Goal: Check status: Check status

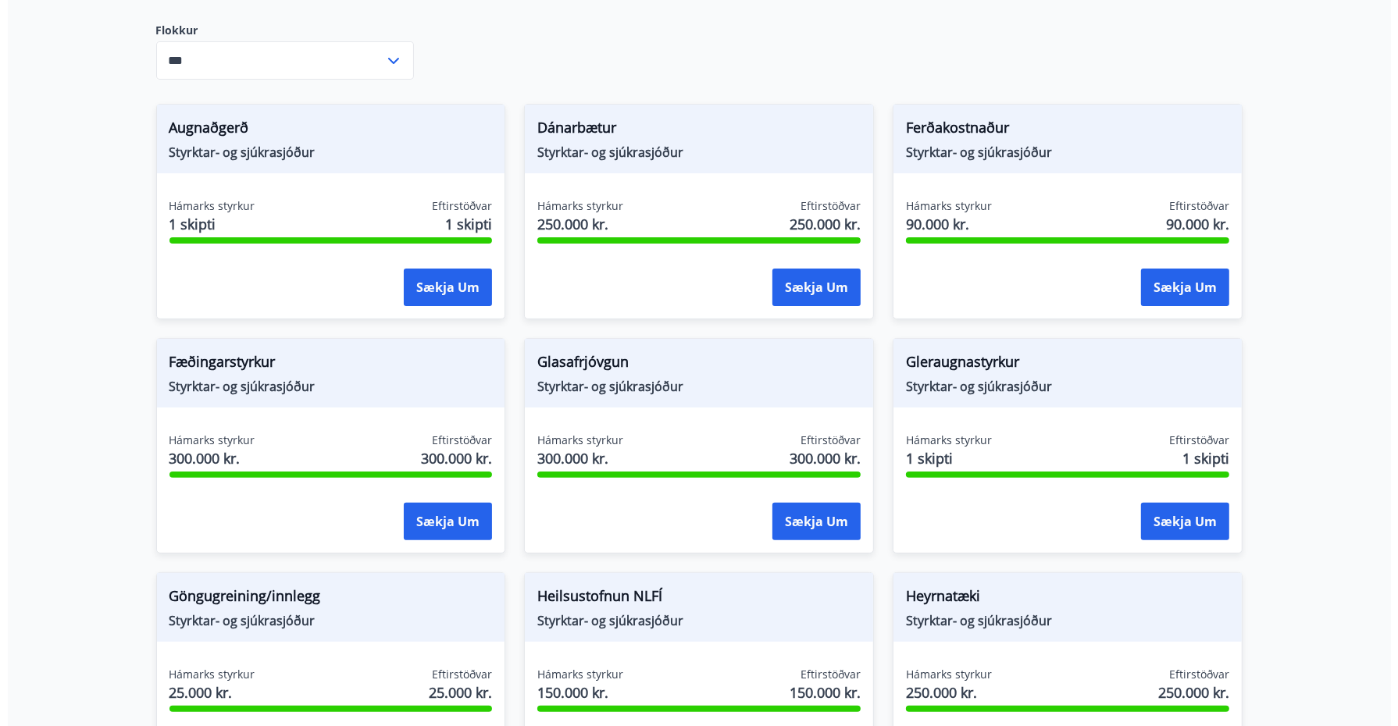
scroll to position [195, 0]
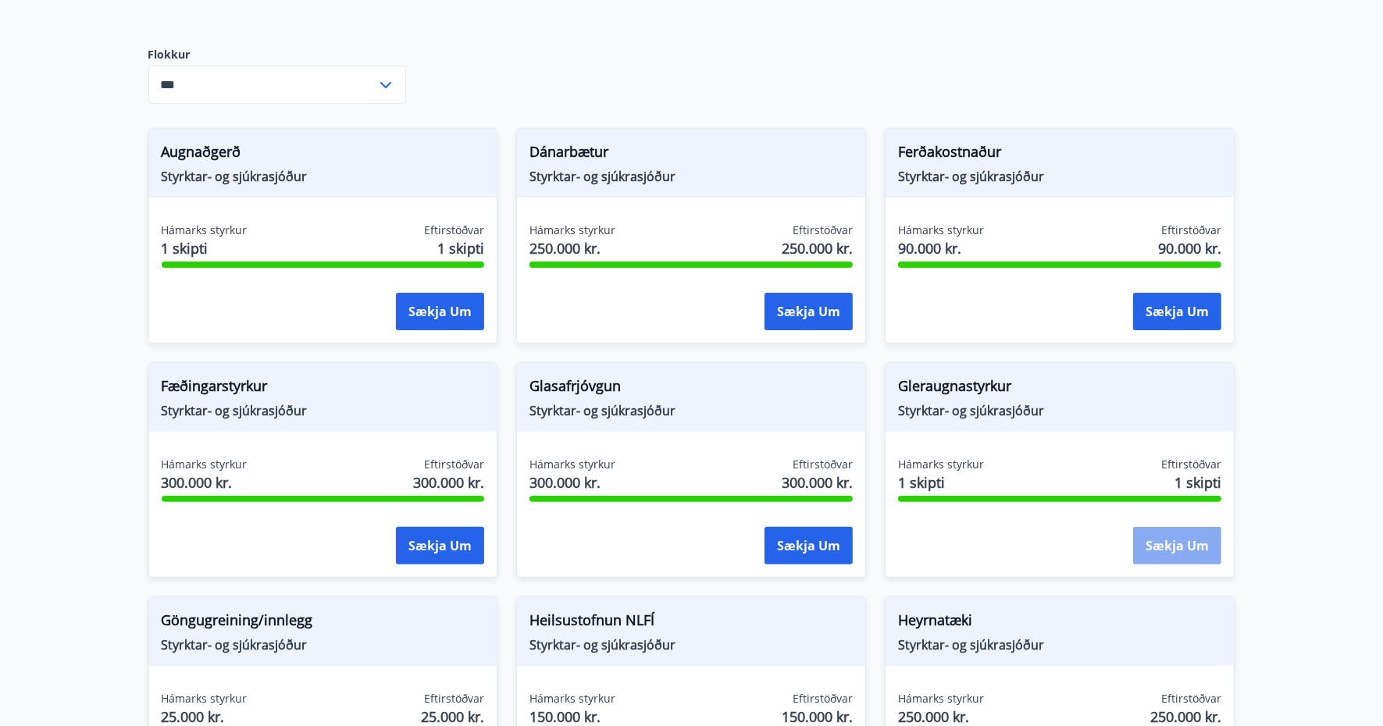
click at [1180, 547] on button "Sækja um" at bounding box center [1177, 545] width 88 height 37
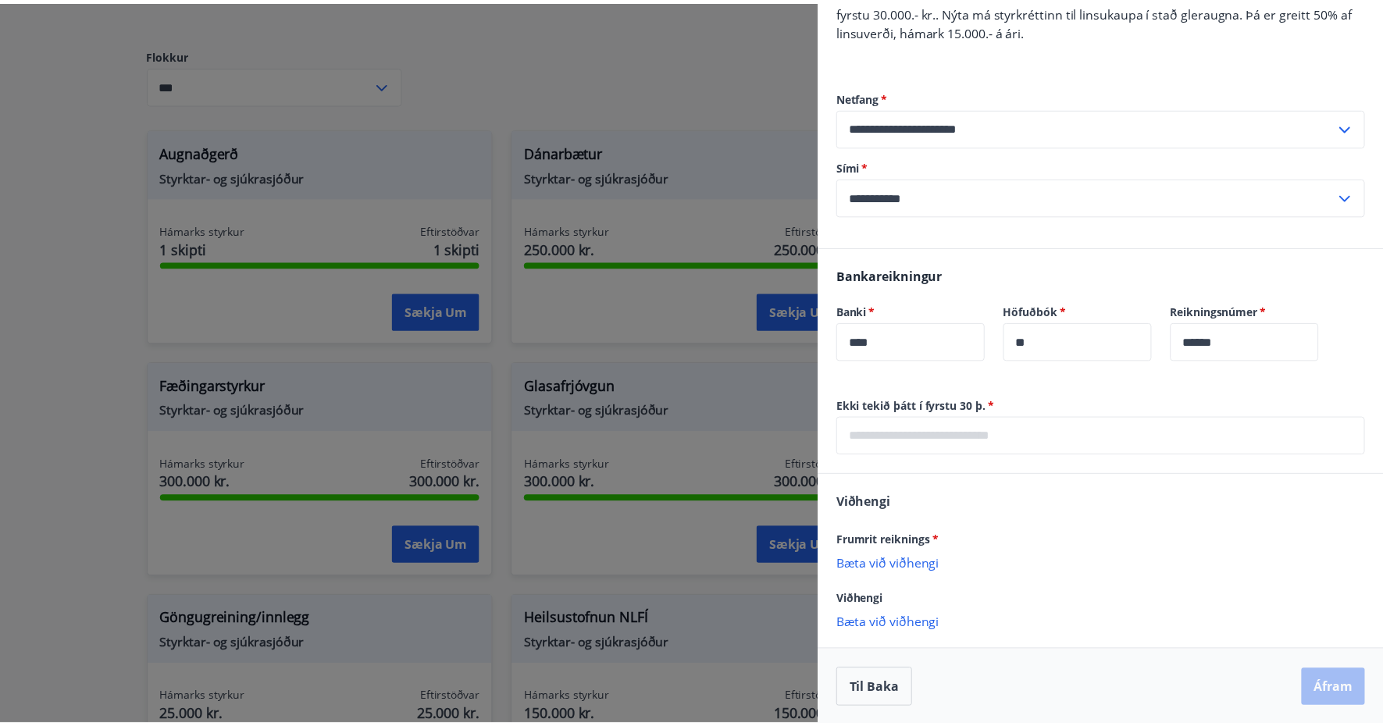
scroll to position [0, 0]
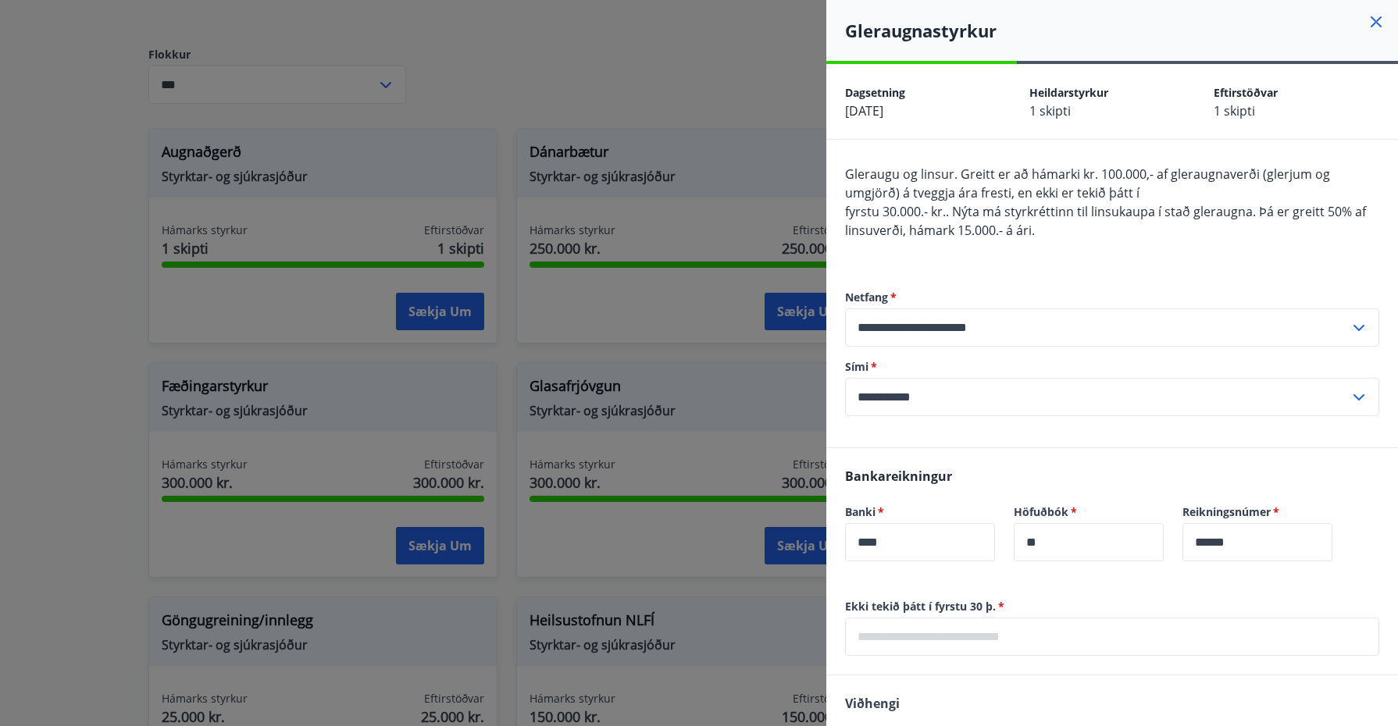
click at [1371, 20] on icon at bounding box center [1376, 21] width 11 height 11
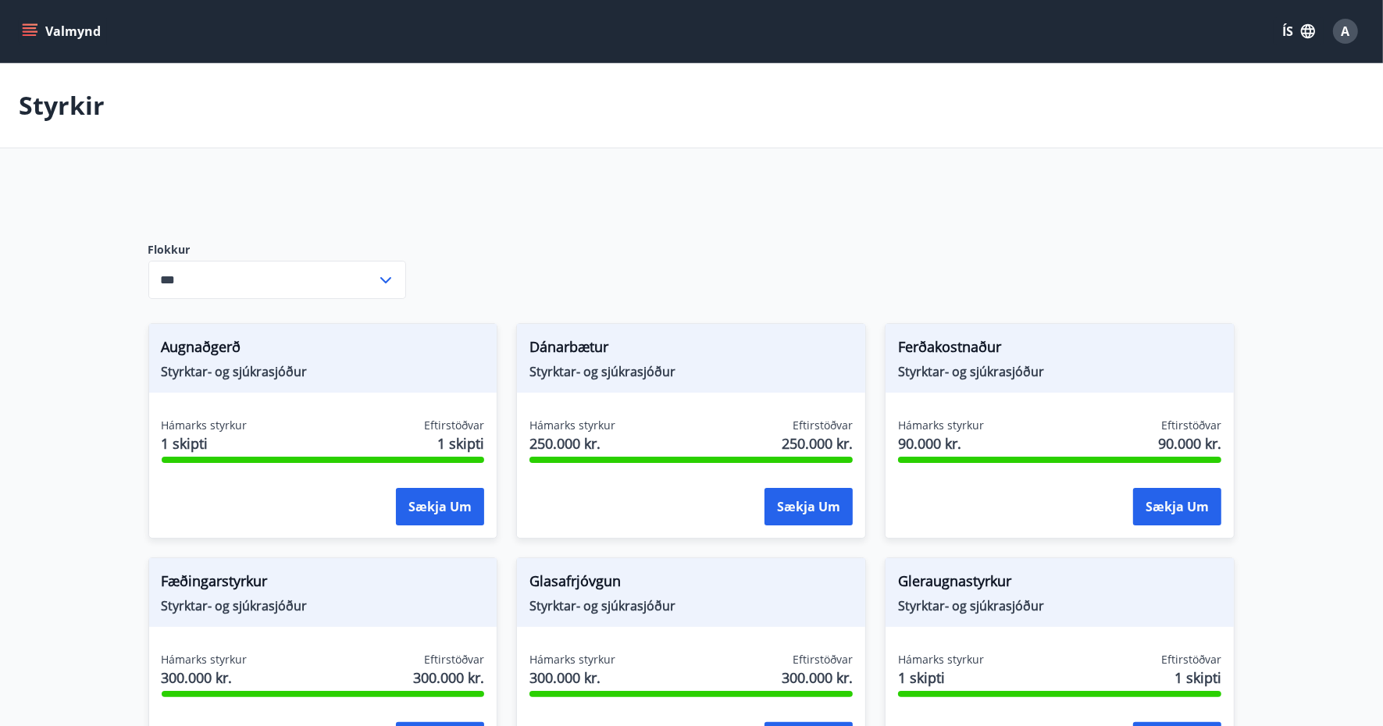
click at [40, 33] on button "Valmynd" at bounding box center [63, 31] width 88 height 28
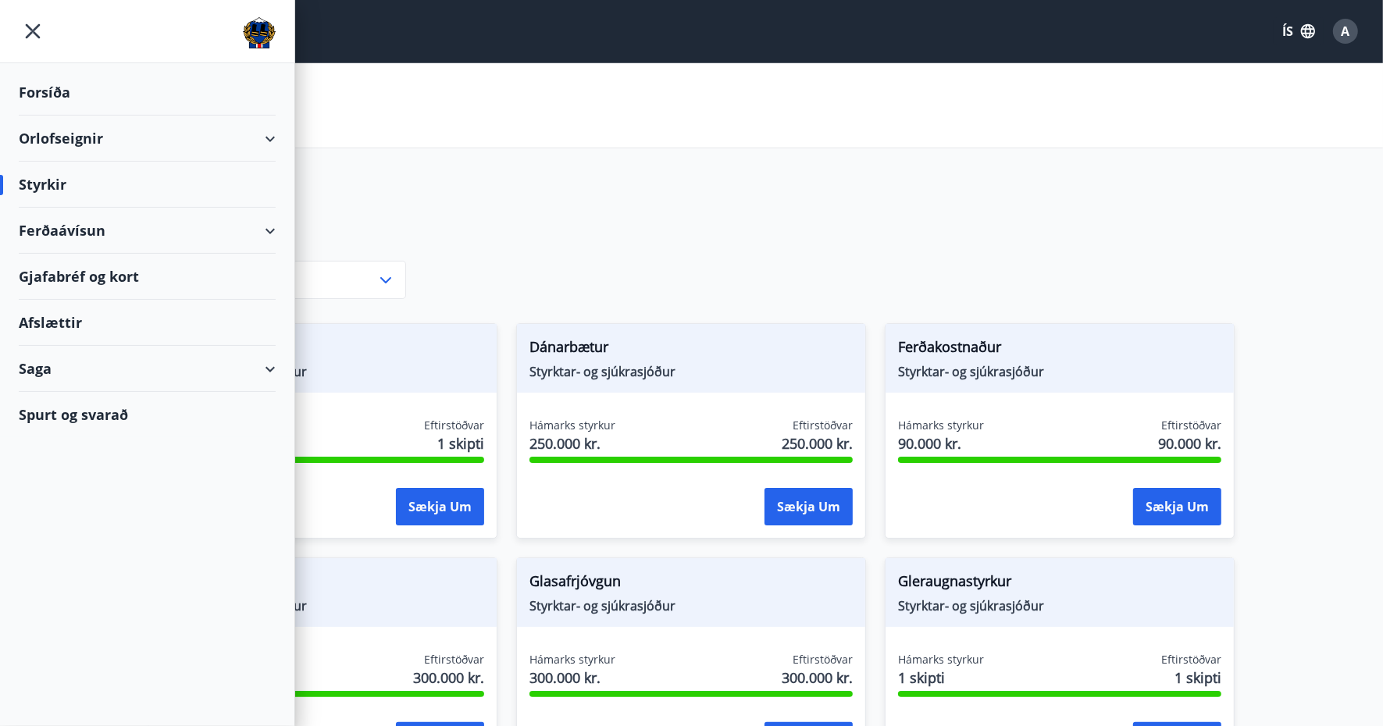
click at [248, 364] on div "Saga" at bounding box center [147, 369] width 257 height 46
click at [91, 474] on div "Umsóknir" at bounding box center [147, 474] width 232 height 33
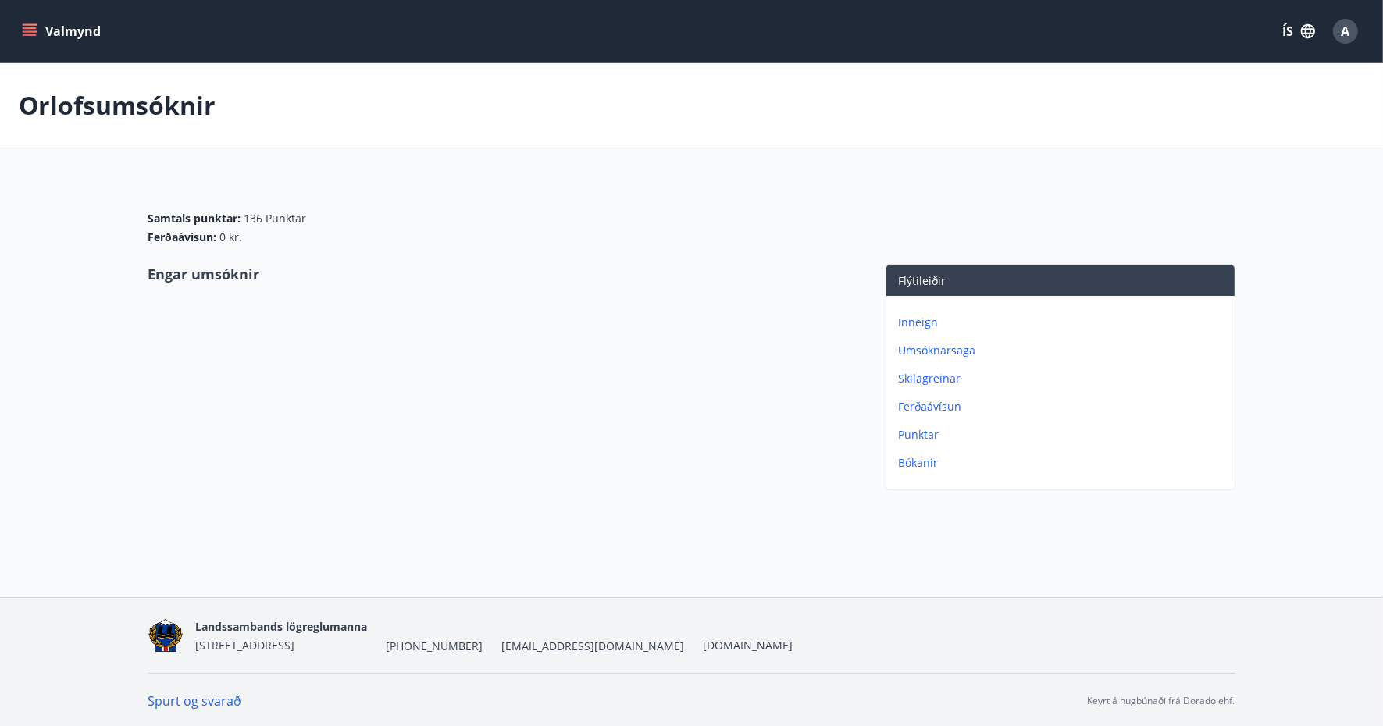
click at [959, 356] on p "Umsóknarsaga" at bounding box center [1064, 351] width 330 height 16
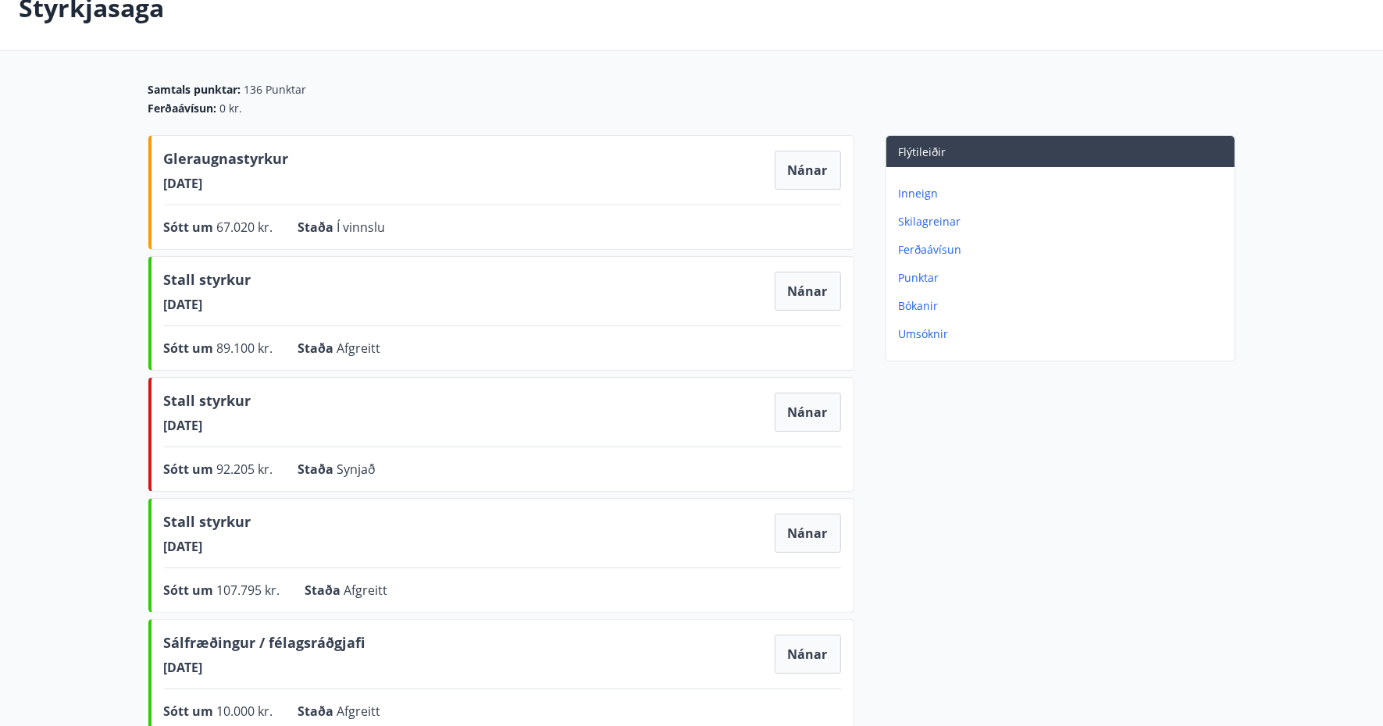
scroll to position [98, 0]
click at [927, 337] on p "Umsóknir" at bounding box center [1064, 334] width 330 height 16
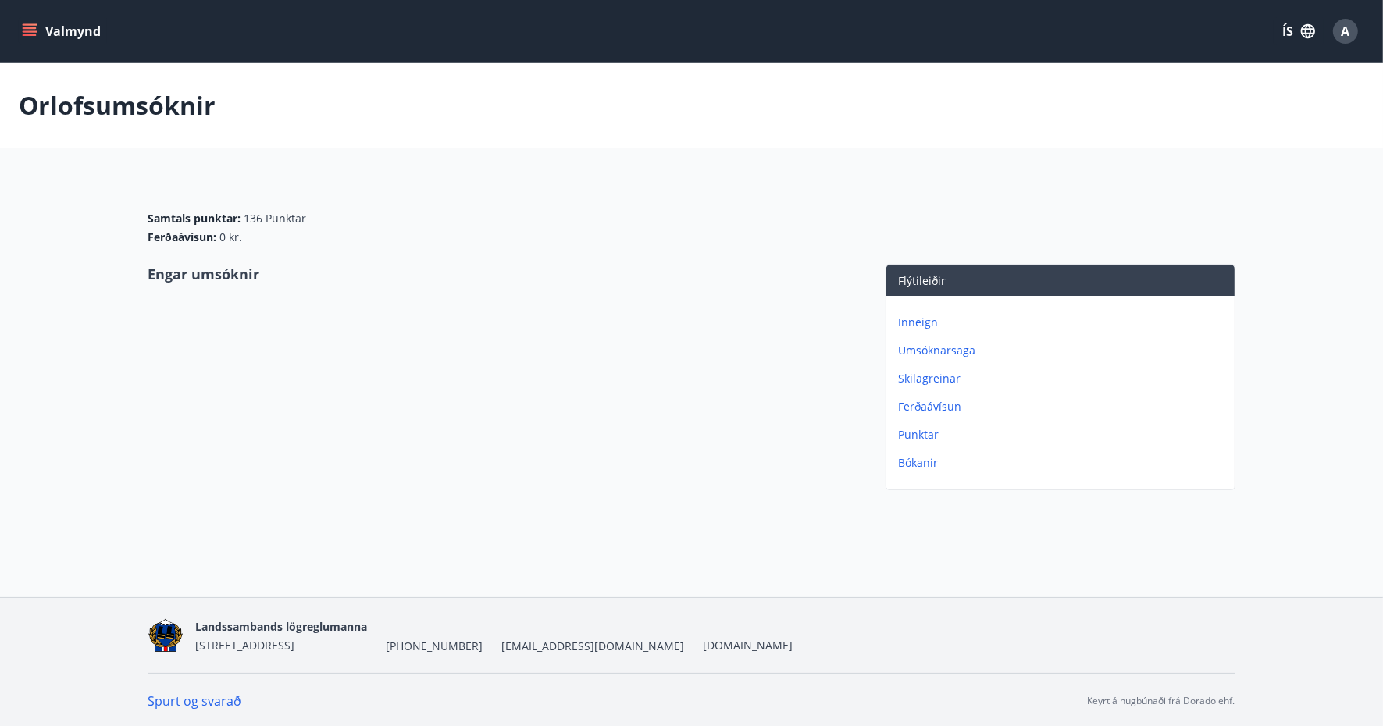
click at [919, 433] on p "Punktar" at bounding box center [1064, 435] width 330 height 16
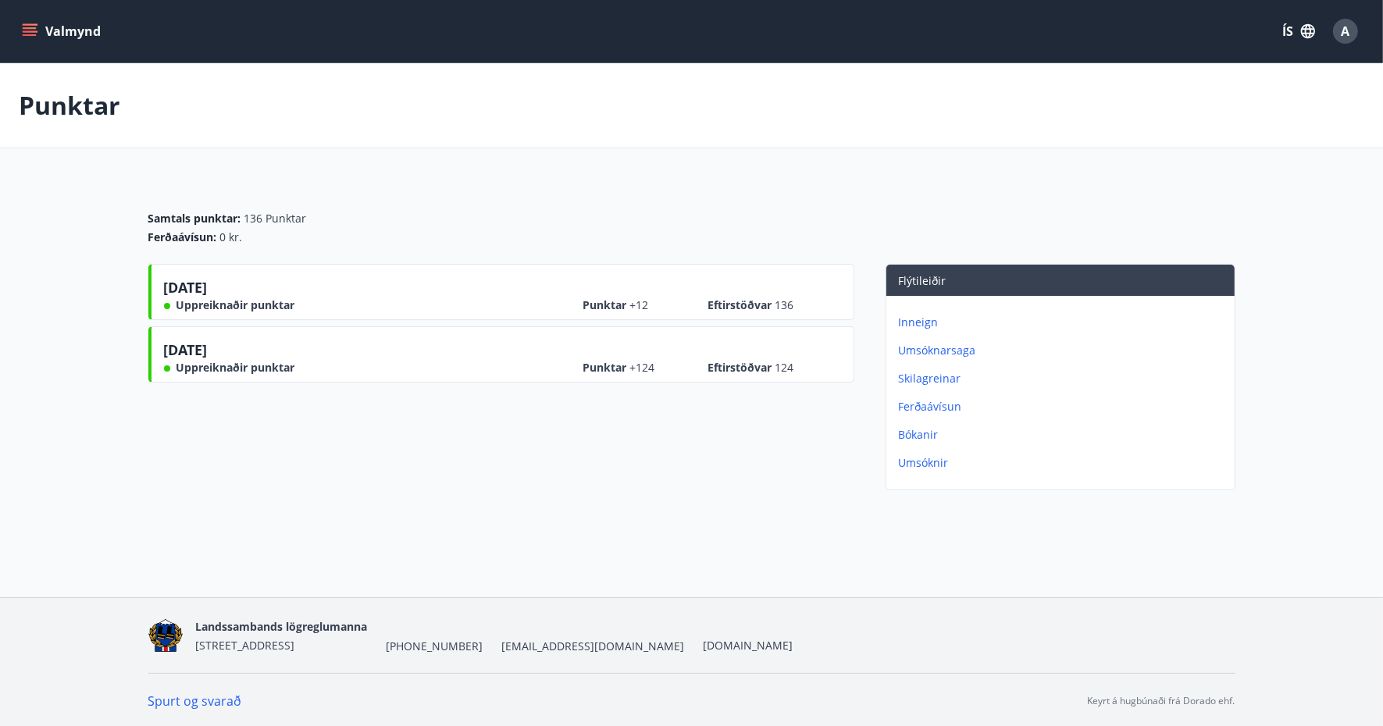
click at [945, 348] on p "Umsóknarsaga" at bounding box center [1064, 351] width 330 height 16
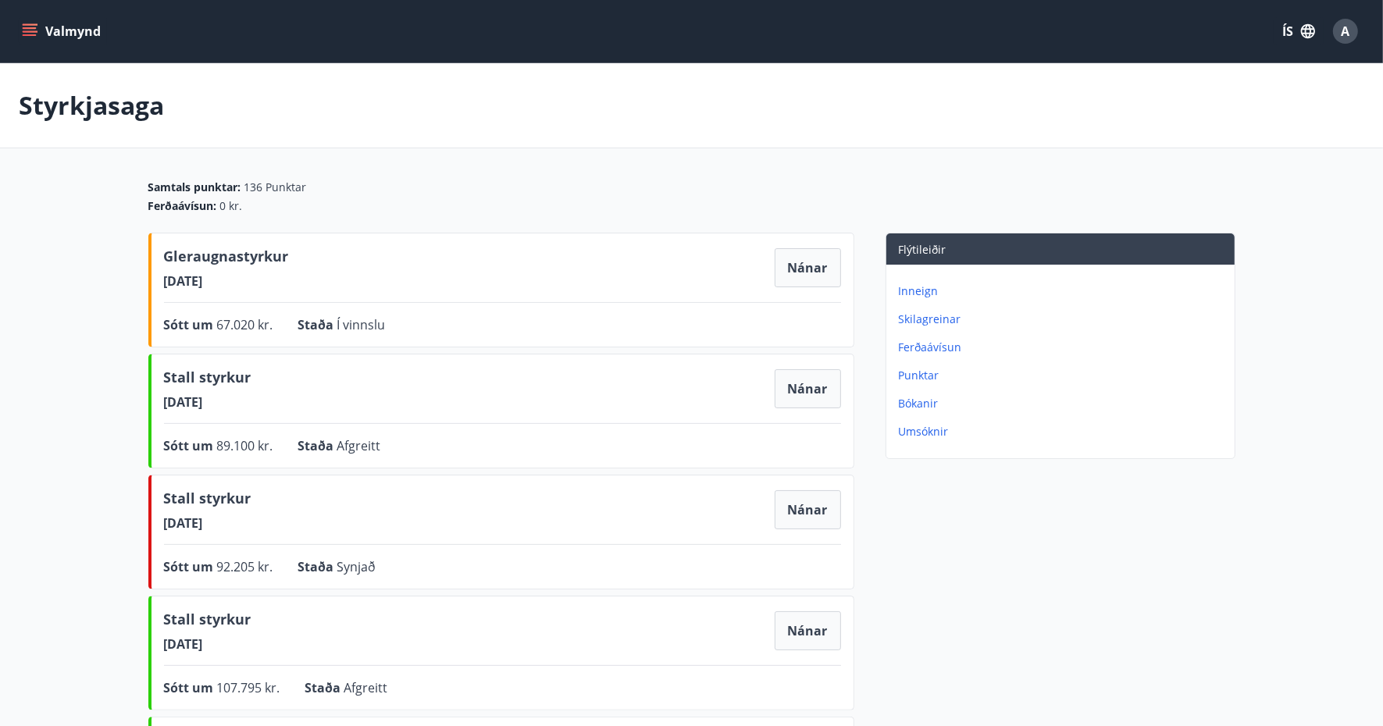
click at [24, 32] on icon "menu" at bounding box center [31, 31] width 17 height 2
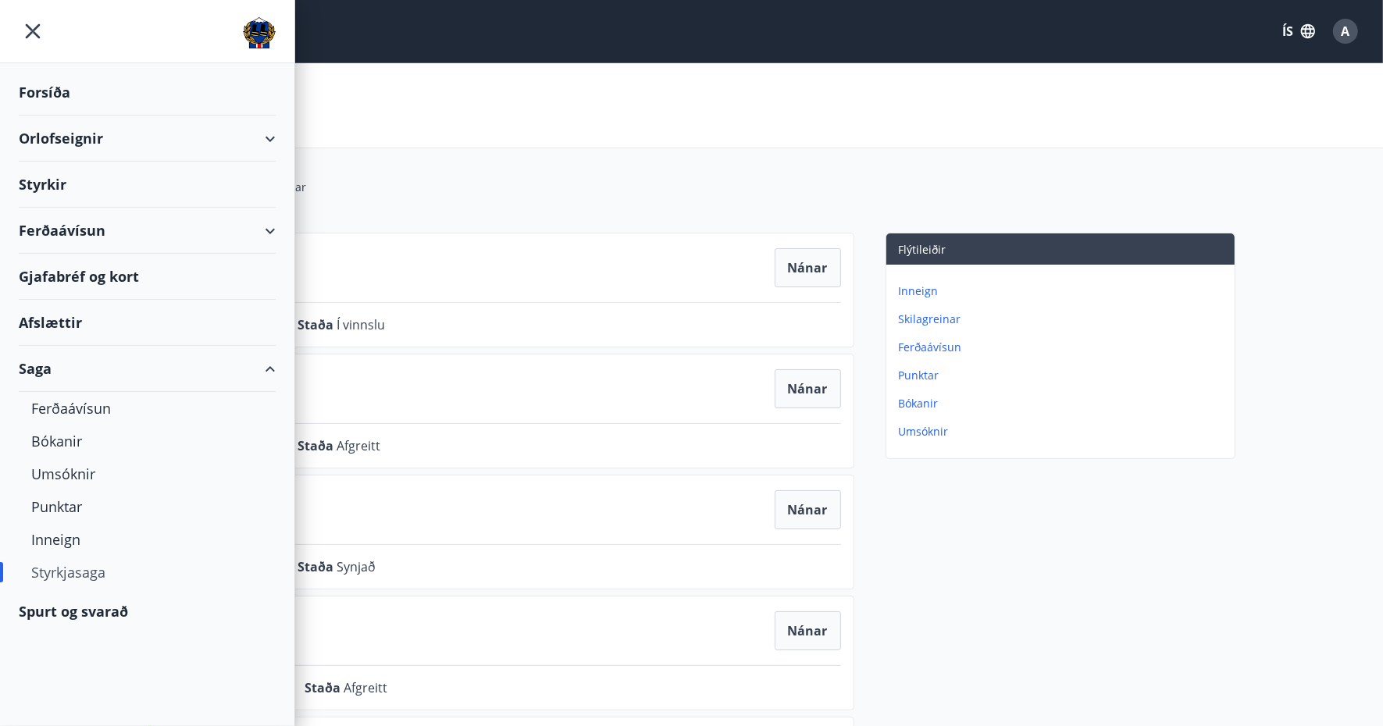
click at [34, 32] on icon "menu" at bounding box center [33, 31] width 15 height 15
